Goal: Transaction & Acquisition: Register for event/course

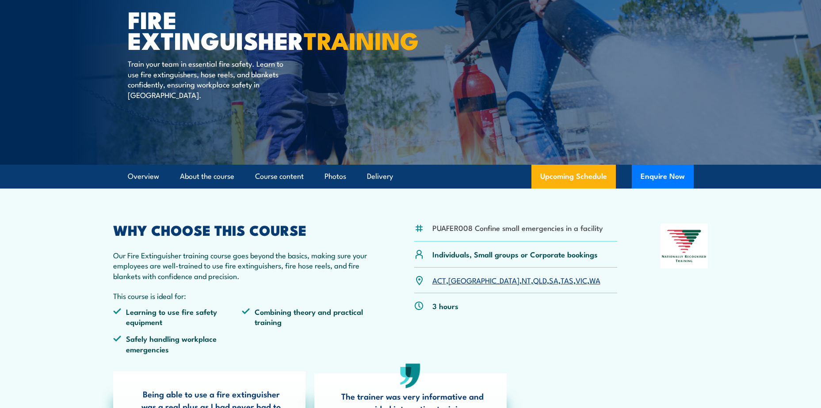
scroll to position [133, 0]
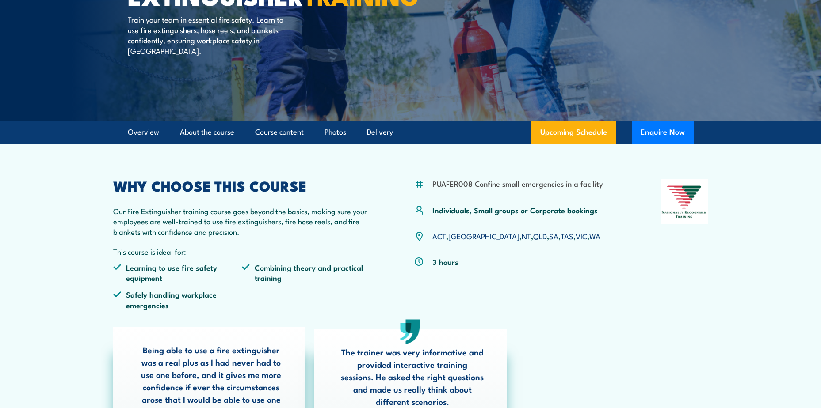
click at [576, 237] on link "VIC" at bounding box center [581, 236] width 11 height 11
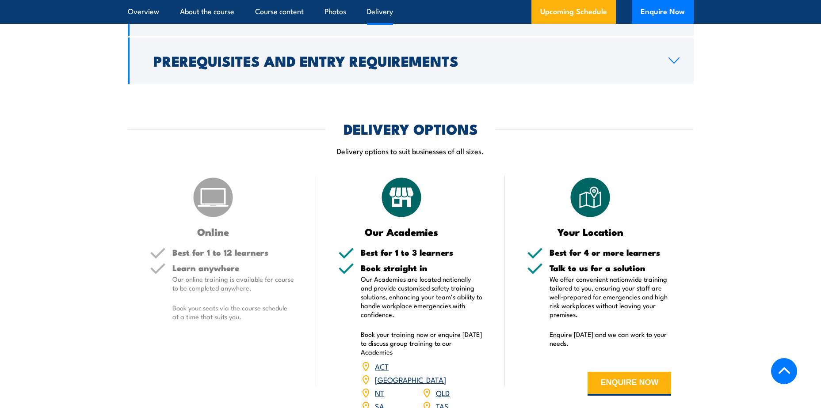
scroll to position [1149, 0]
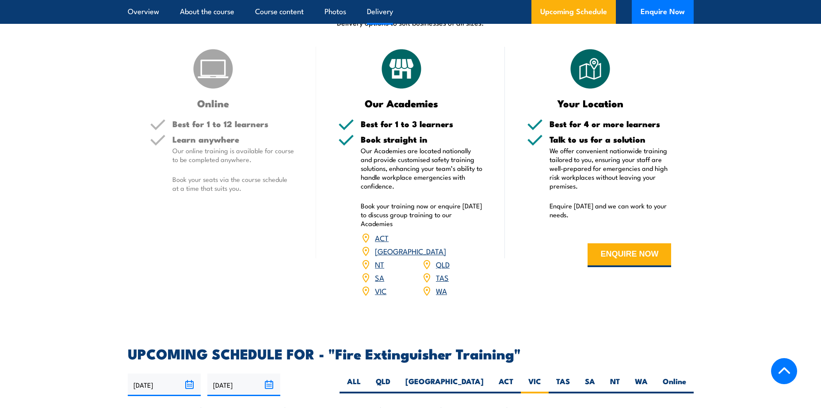
click at [383, 286] on link "VIC" at bounding box center [380, 291] width 11 height 11
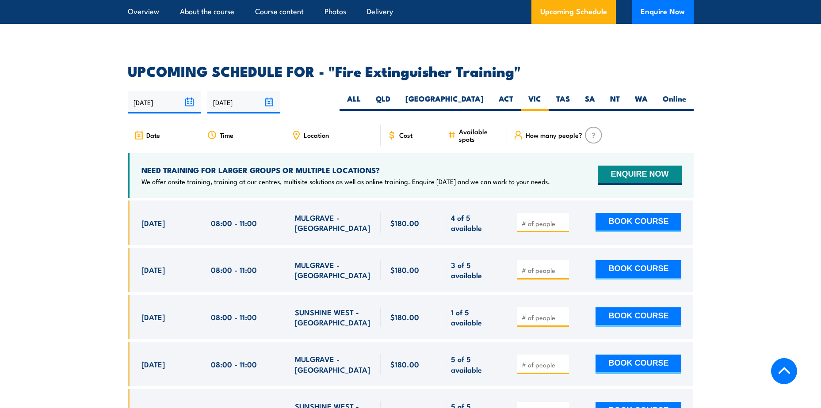
scroll to position [1483, 0]
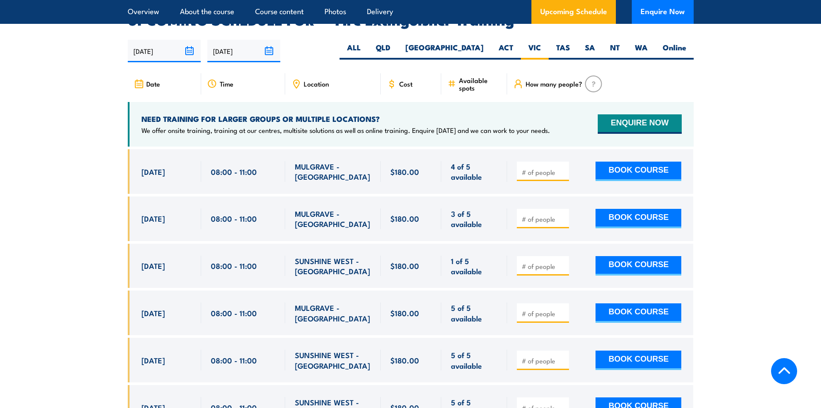
click at [307, 161] on span "MULGRAVE - [GEOGRAPHIC_DATA]" at bounding box center [333, 171] width 76 height 21
click at [161, 167] on span "[DATE]" at bounding box center [152, 172] width 23 height 10
click at [615, 162] on button "BOOK COURSE" at bounding box center [638, 171] width 86 height 19
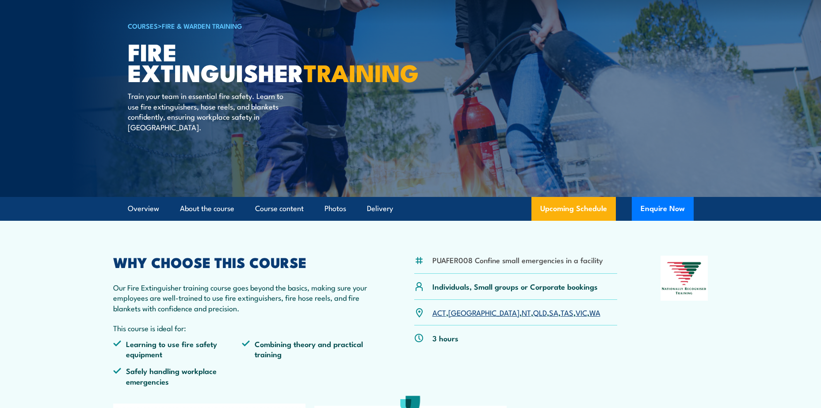
scroll to position [0, 0]
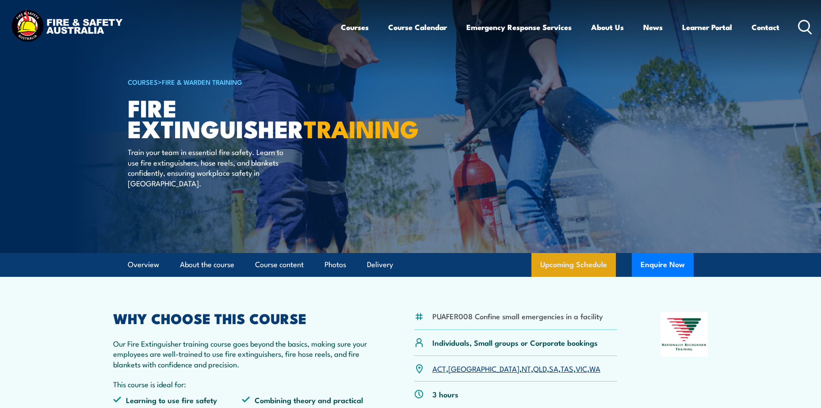
click at [598, 264] on link "Upcoming Schedule" at bounding box center [573, 265] width 84 height 24
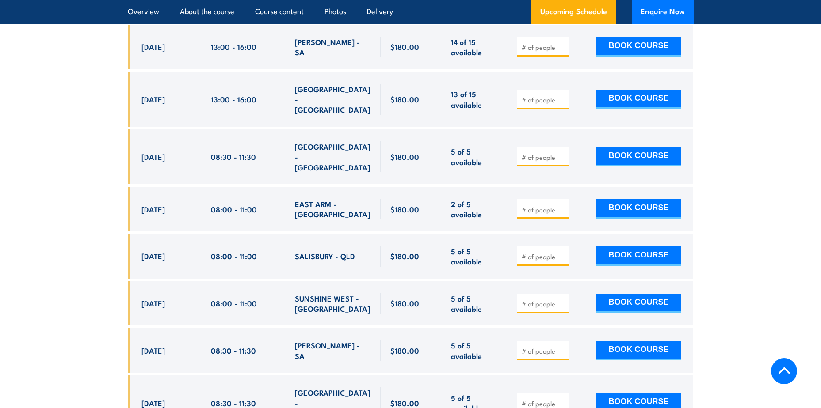
scroll to position [2898, 0]
